Goal: Find contact information: Find contact information

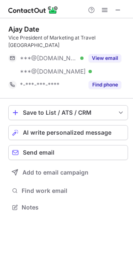
scroll to position [194, 133]
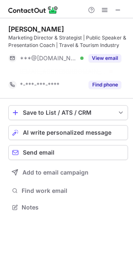
scroll to position [189, 133]
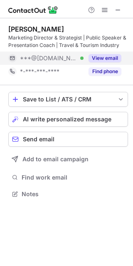
click at [103, 52] on div "View email" at bounding box center [103, 58] width 38 height 13
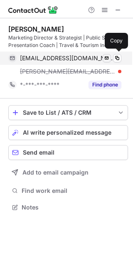
scroll to position [202, 133]
click at [114, 60] on span at bounding box center [117, 58] width 7 height 7
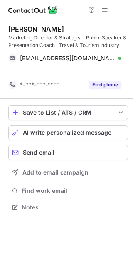
scroll to position [189, 133]
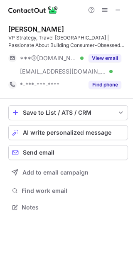
scroll to position [202, 133]
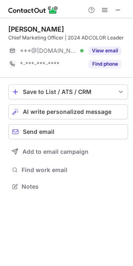
scroll to position [181, 133]
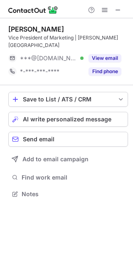
scroll to position [181, 133]
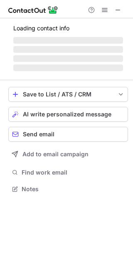
scroll to position [189, 133]
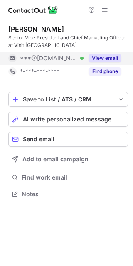
click at [108, 60] on button "View email" at bounding box center [105, 58] width 33 height 8
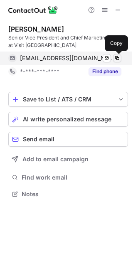
click at [118, 57] on span at bounding box center [117, 58] width 7 height 7
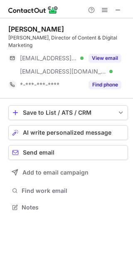
scroll to position [202, 133]
